Goal: Transaction & Acquisition: Obtain resource

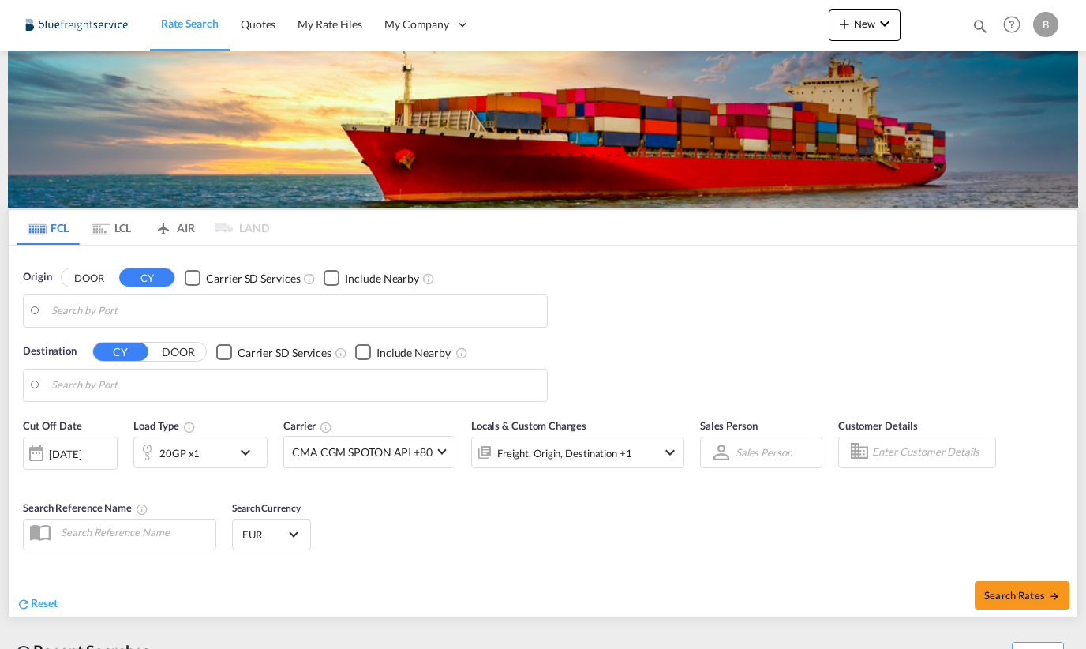
type input "[GEOGRAPHIC_DATA], NLRTM"
type input "[PERSON_NAME] ([PERSON_NAME]), [GEOGRAPHIC_DATA]"
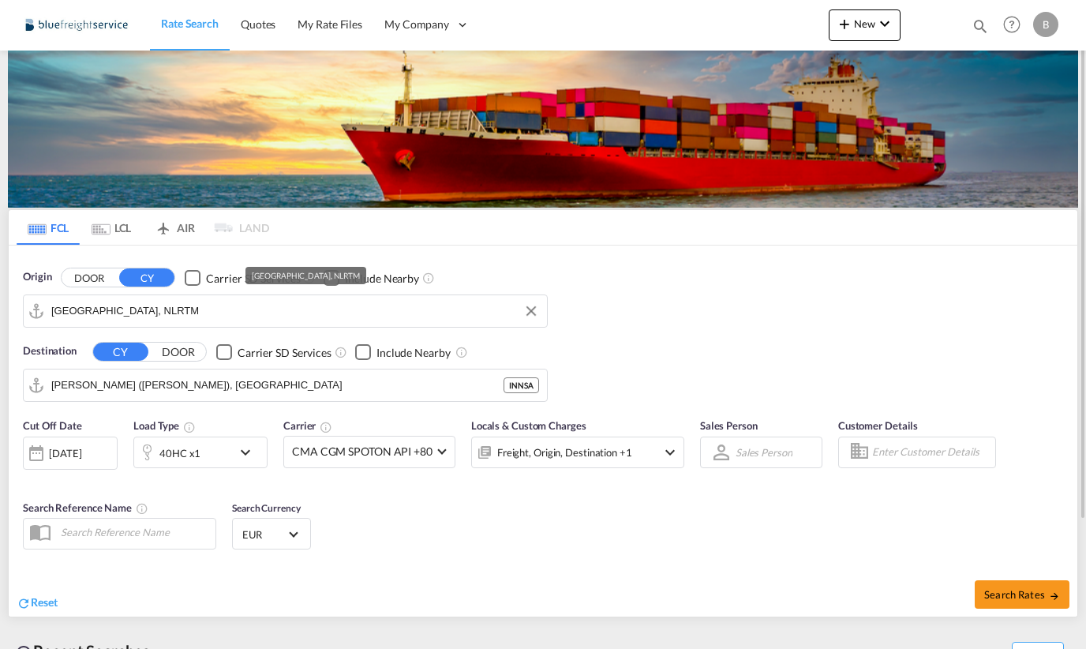
click at [173, 316] on input "[GEOGRAPHIC_DATA], NLRTM" at bounding box center [295, 311] width 488 height 24
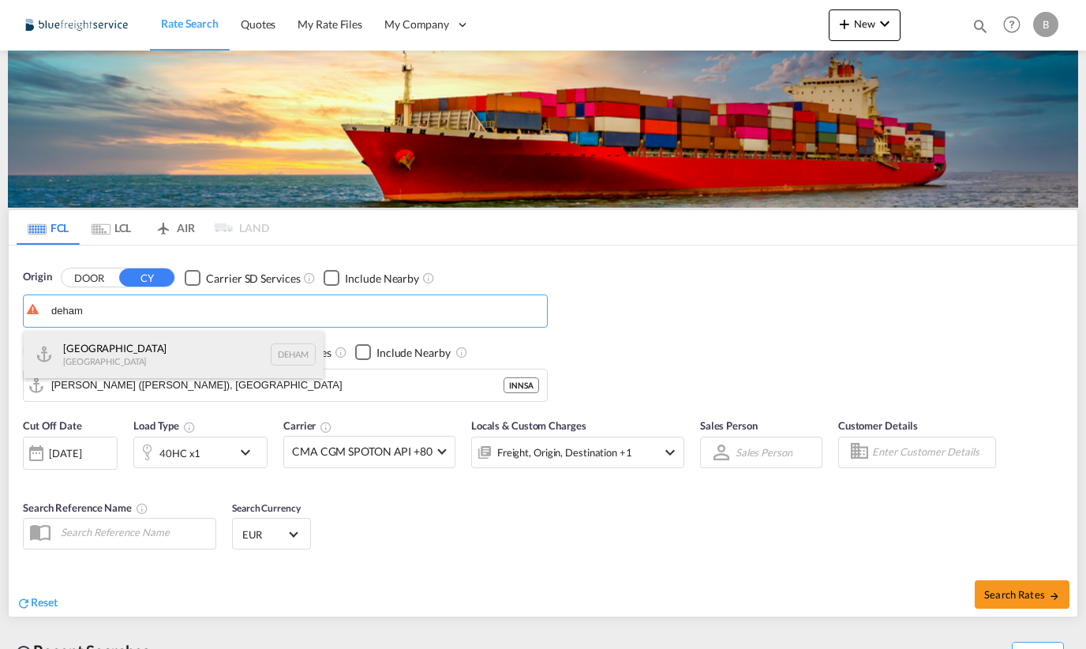
click at [138, 341] on div "[GEOGRAPHIC_DATA] [GEOGRAPHIC_DATA] DEHAM" at bounding box center [174, 354] width 300 height 47
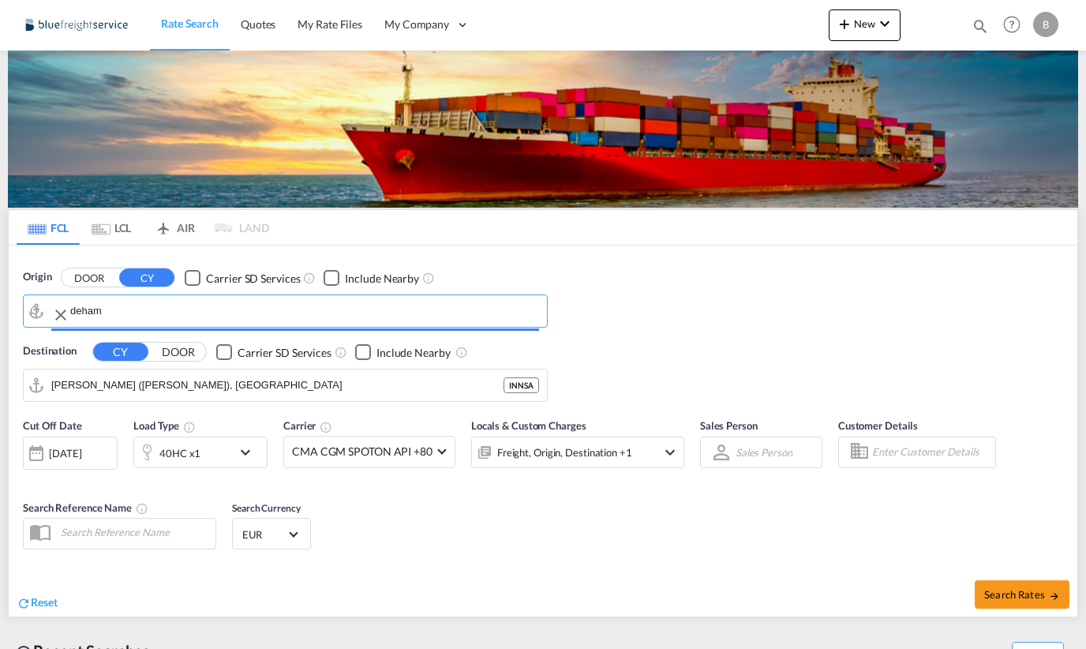
type input "[GEOGRAPHIC_DATA], [GEOGRAPHIC_DATA]"
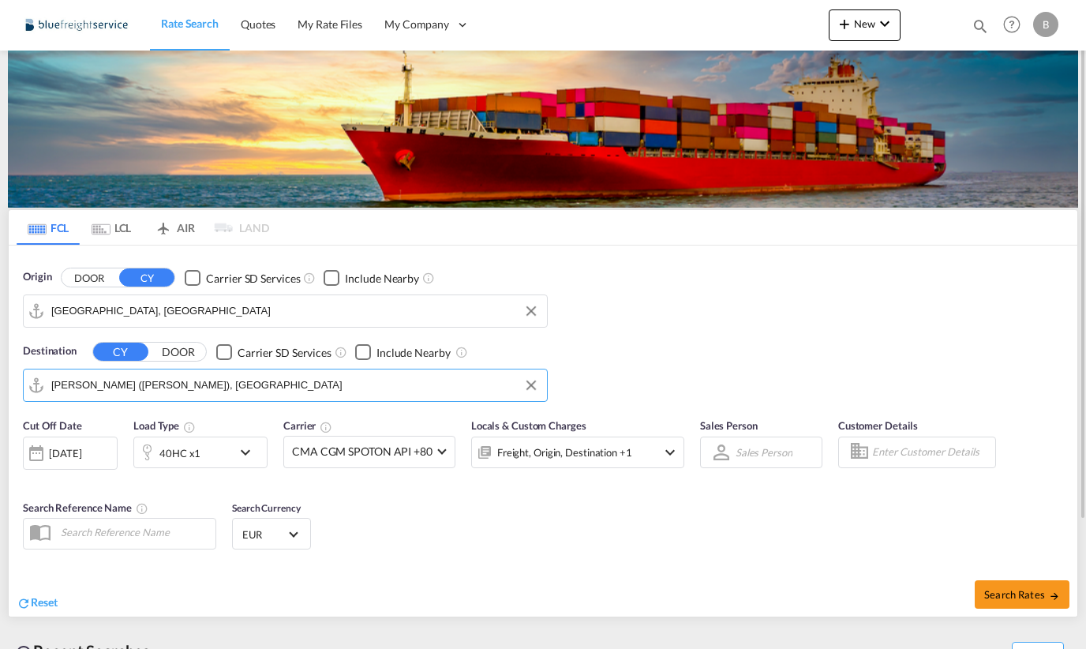
click at [252, 386] on input "[PERSON_NAME] ([PERSON_NAME]), [GEOGRAPHIC_DATA]" at bounding box center [295, 385] width 488 height 24
click at [536, 383] on button "Clear Input" at bounding box center [531, 385] width 24 height 24
click at [290, 381] on body "Rate Search Quotes My Rate Files My Company Customers Users" at bounding box center [543, 324] width 1086 height 649
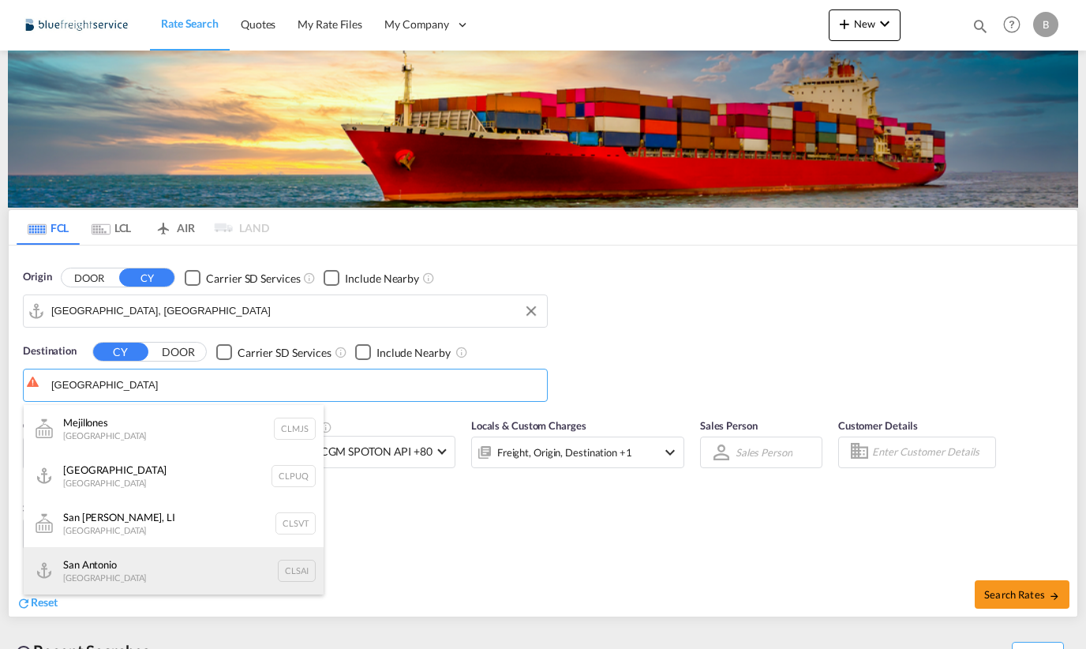
click at [165, 568] on div "San Antonio [GEOGRAPHIC_DATA] CLSAI" at bounding box center [174, 570] width 300 height 47
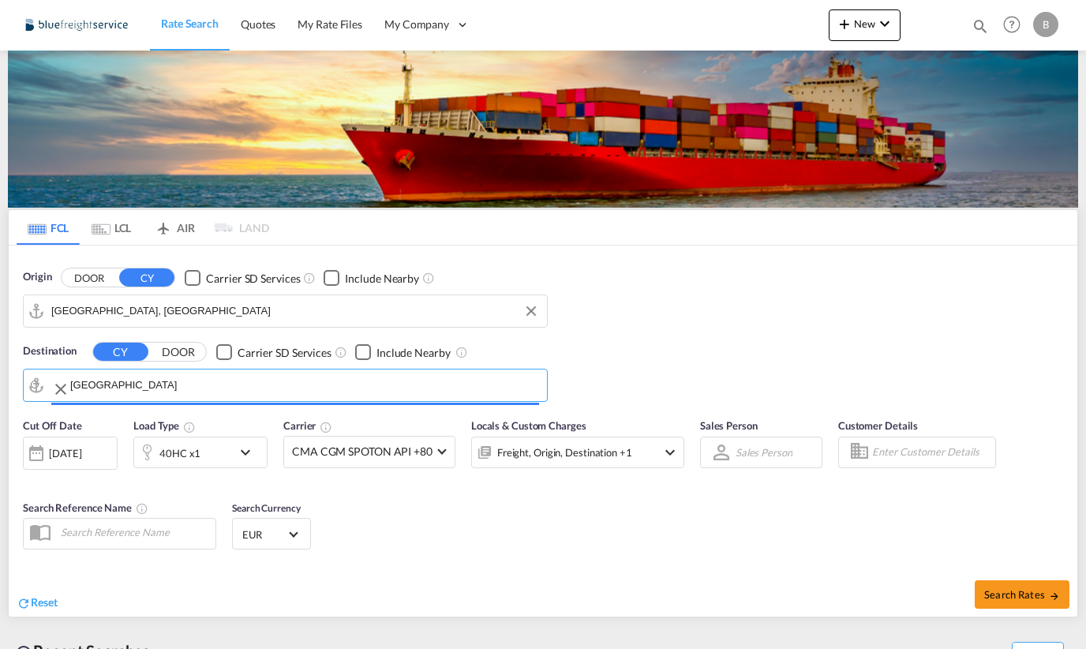
type input "San Antonio, CLSAI"
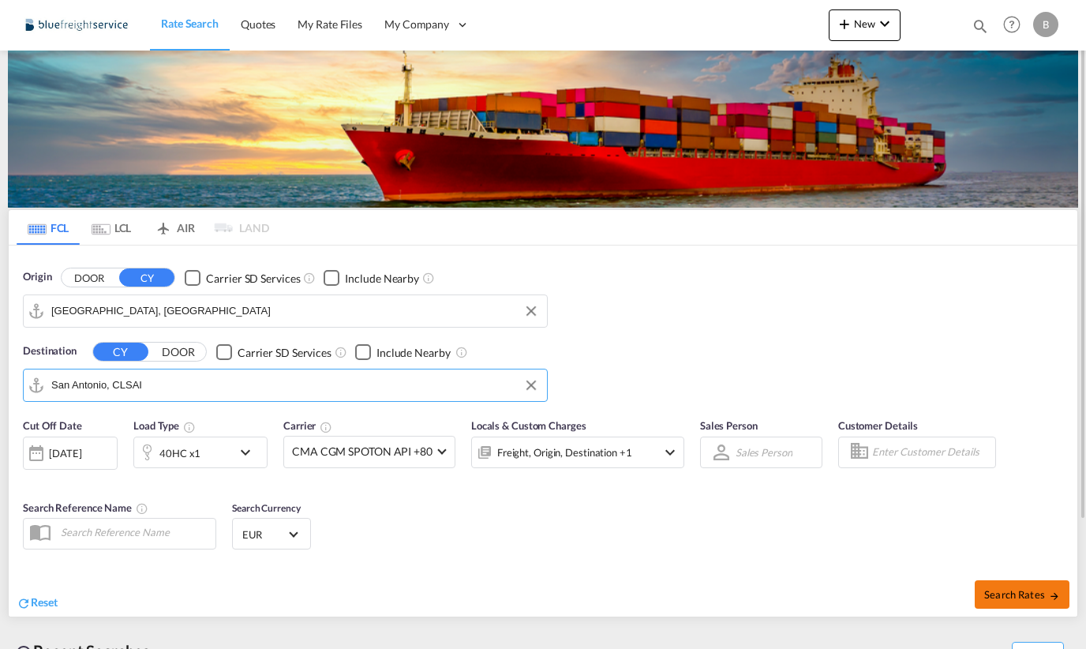
click at [1012, 601] on button "Search Rates" at bounding box center [1021, 594] width 95 height 28
type input "DEHAM to CLSAI / [DATE]"
